Goal: Find specific page/section: Find specific page/section

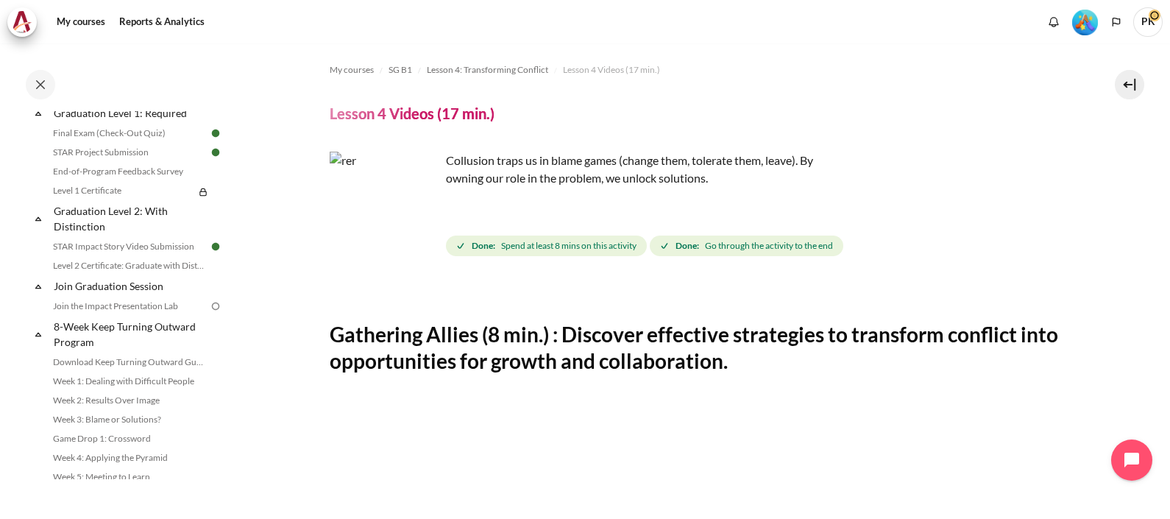
scroll to position [1443, 0]
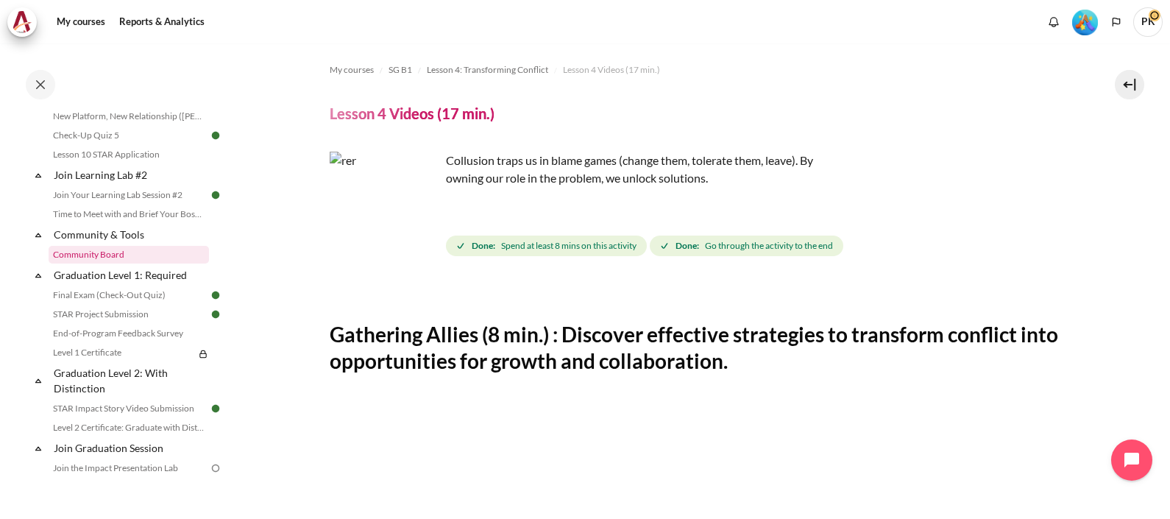
click at [110, 264] on link "Community Board" at bounding box center [129, 255] width 160 height 18
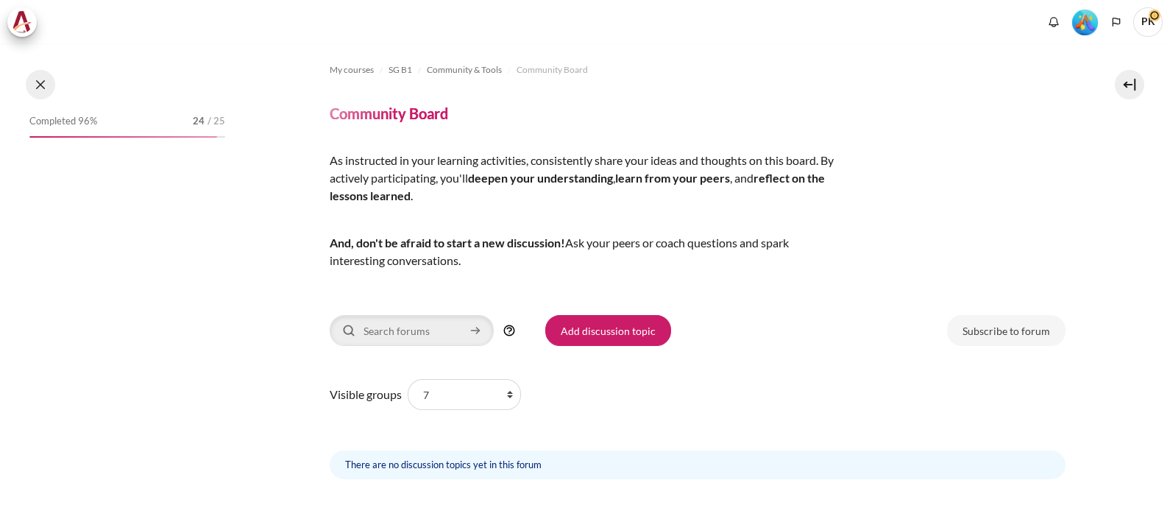
click at [35, 82] on button at bounding box center [40, 84] width 29 height 29
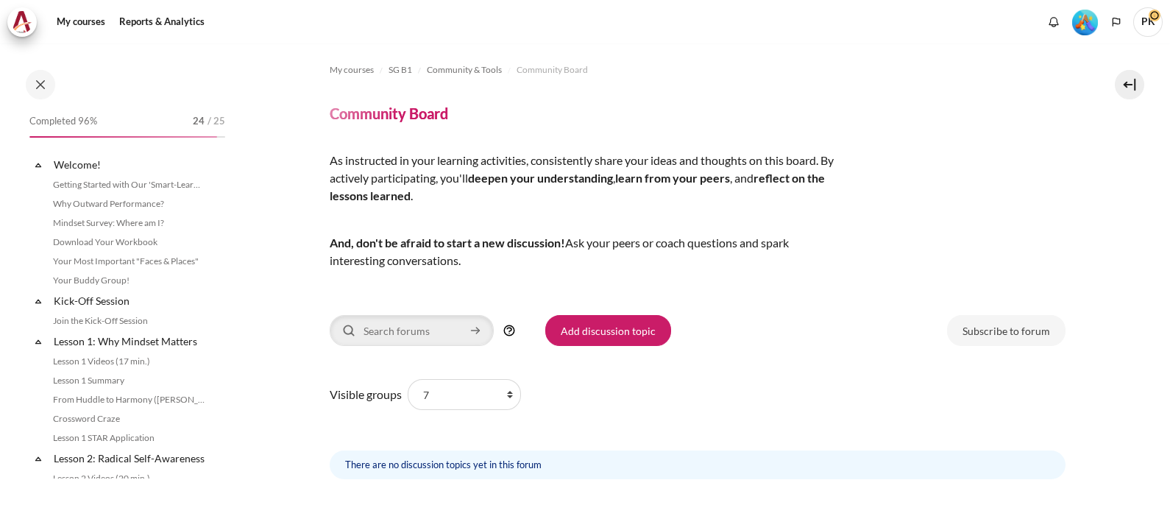
scroll to position [1431, 0]
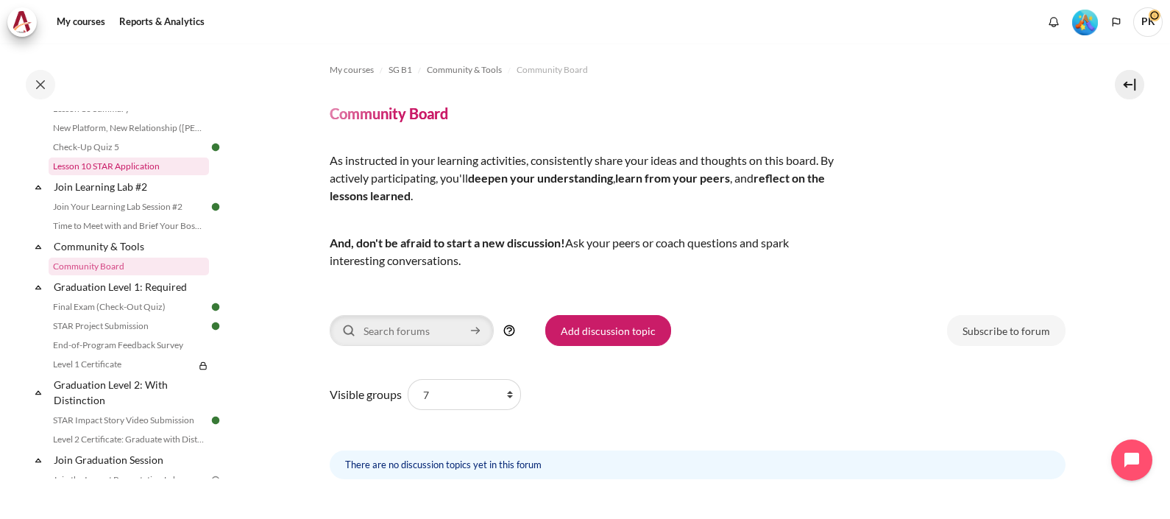
click at [117, 175] on link "Lesson 10 STAR Application" at bounding box center [129, 167] width 160 height 18
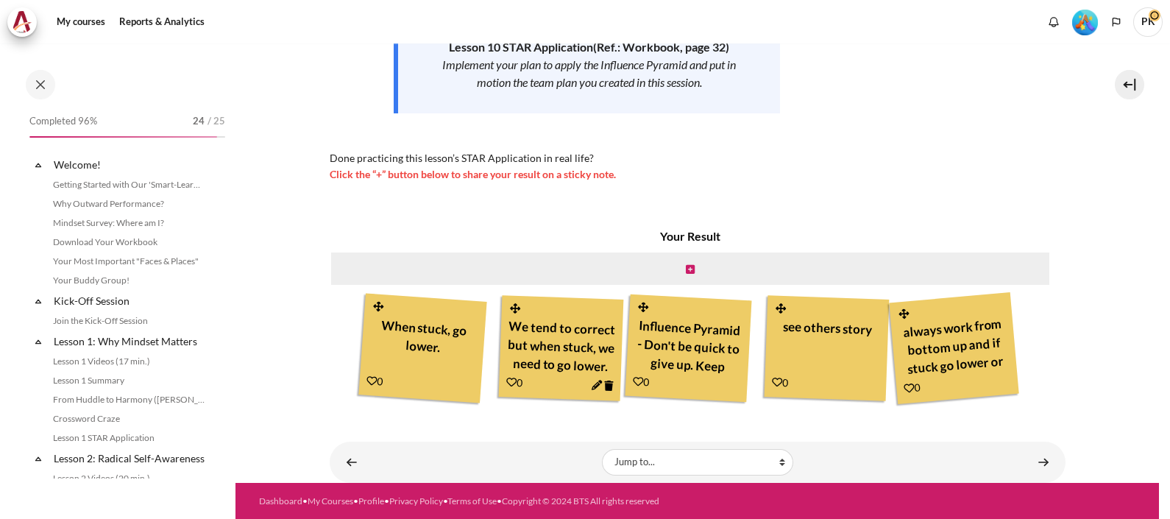
scroll to position [1332, 0]
